Goal: Find specific page/section: Find specific page/section

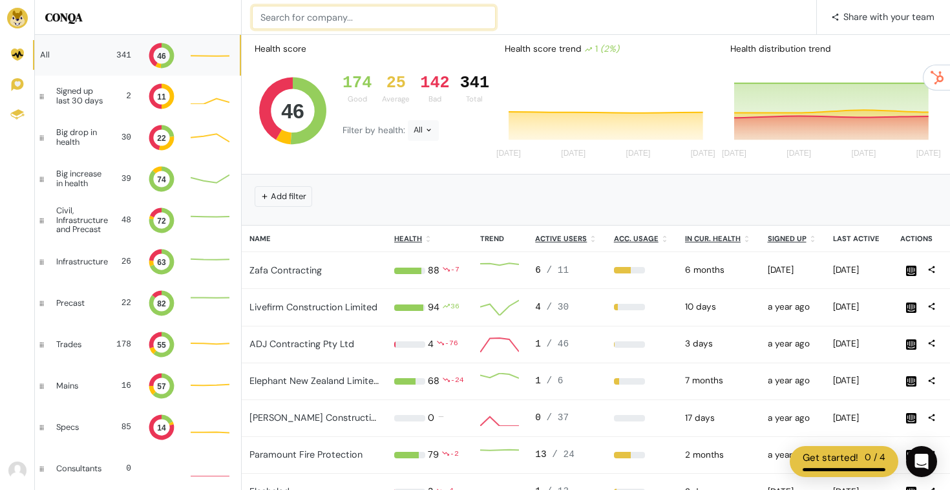
click at [371, 23] on input at bounding box center [374, 17] width 244 height 23
type input "GM fire"
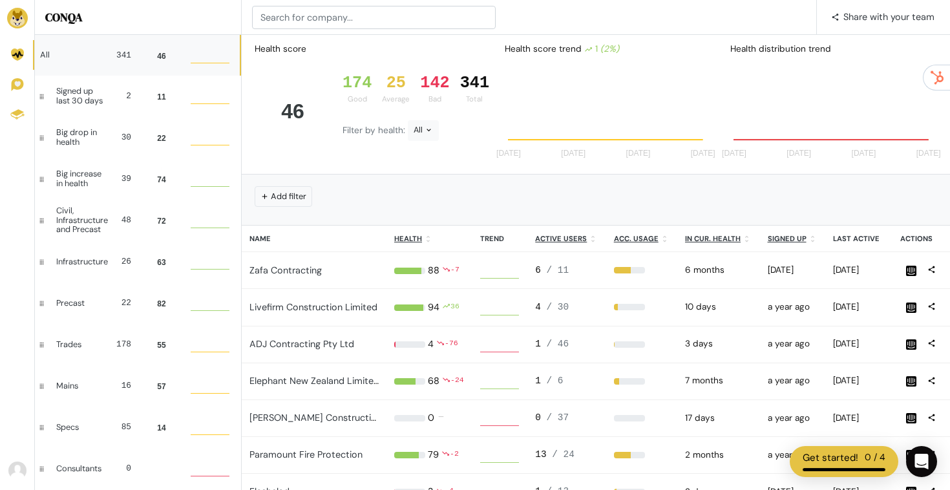
scroll to position [35, 39]
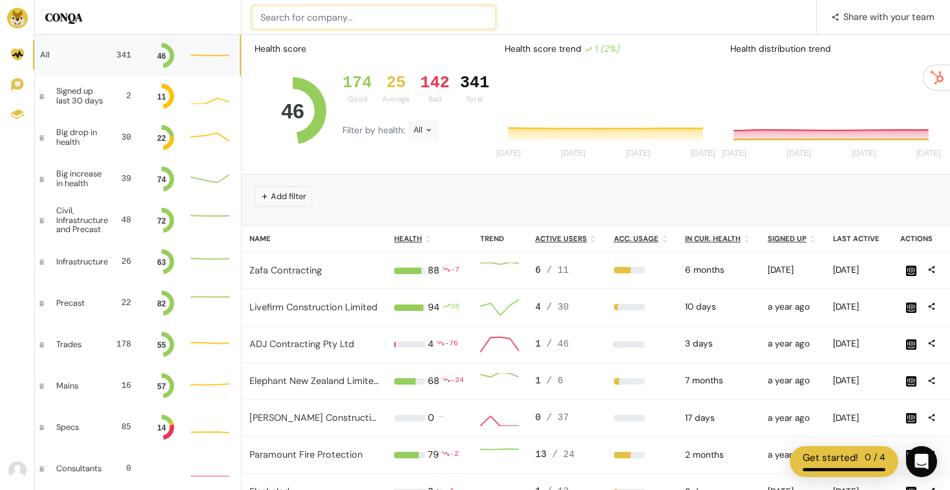
click at [316, 19] on input at bounding box center [374, 17] width 244 height 23
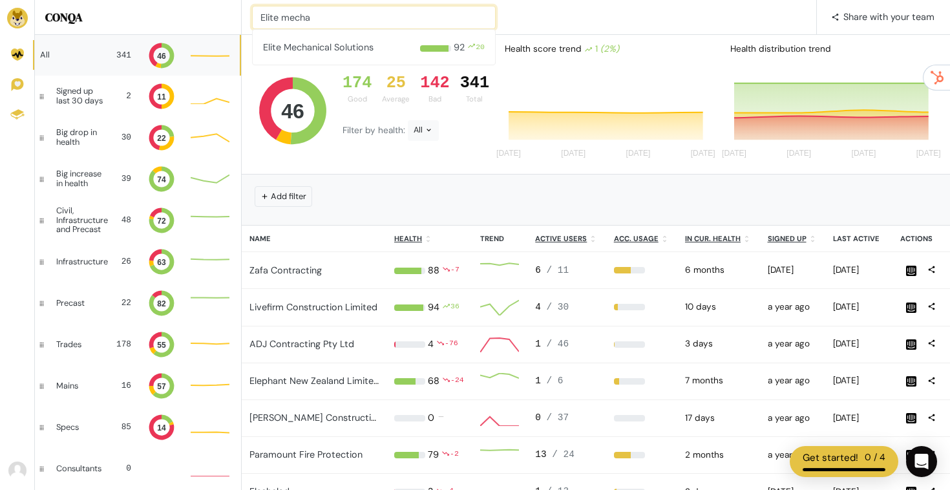
type input "Elite mecha"
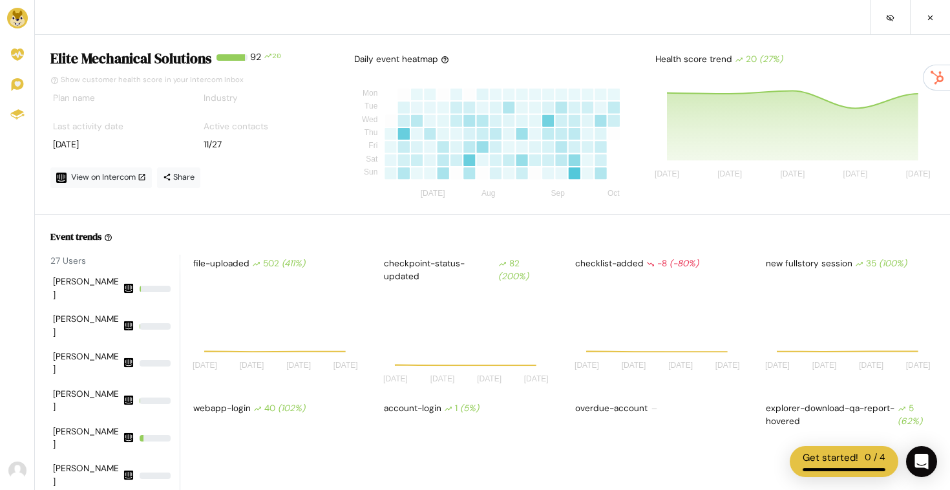
scroll to position [113, 171]
